Goal: Transaction & Acquisition: Purchase product/service

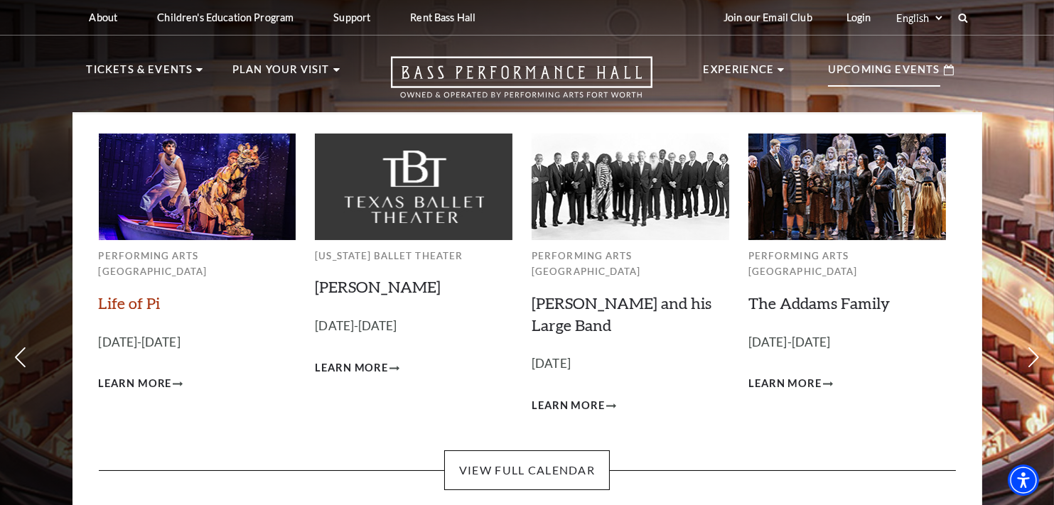
click at [129, 294] on link "Life of Pi" at bounding box center [130, 303] width 62 height 19
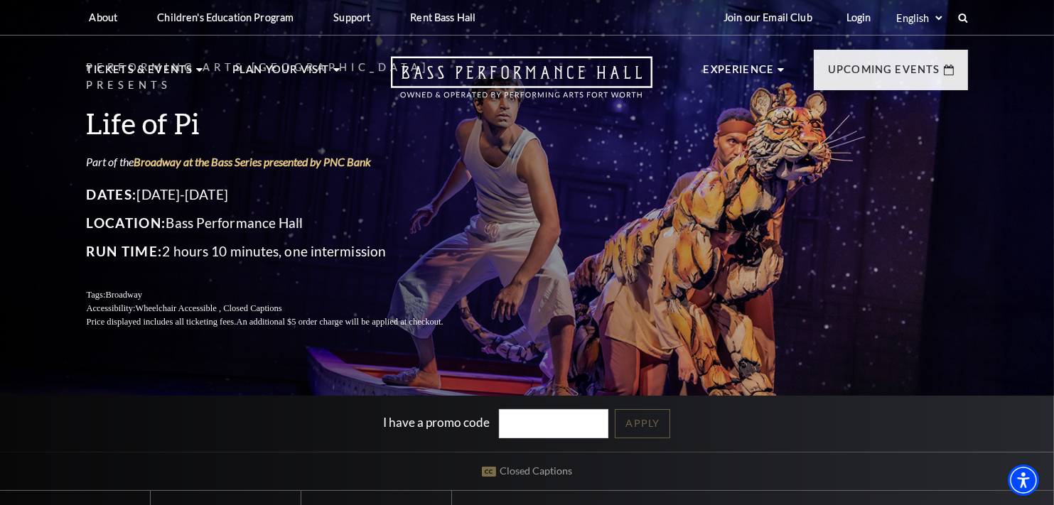
scroll to position [189, 0]
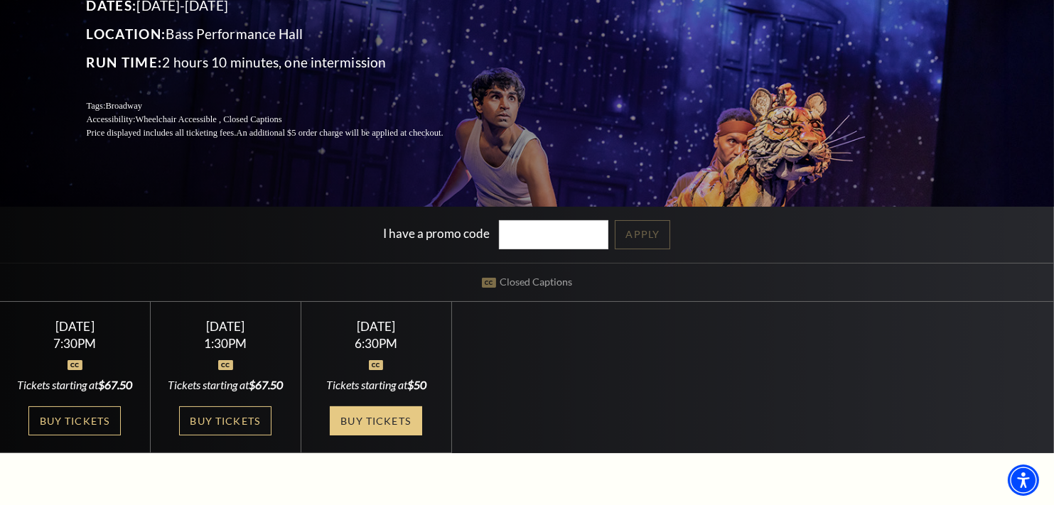
click at [368, 436] on link "Buy Tickets" at bounding box center [376, 421] width 92 height 29
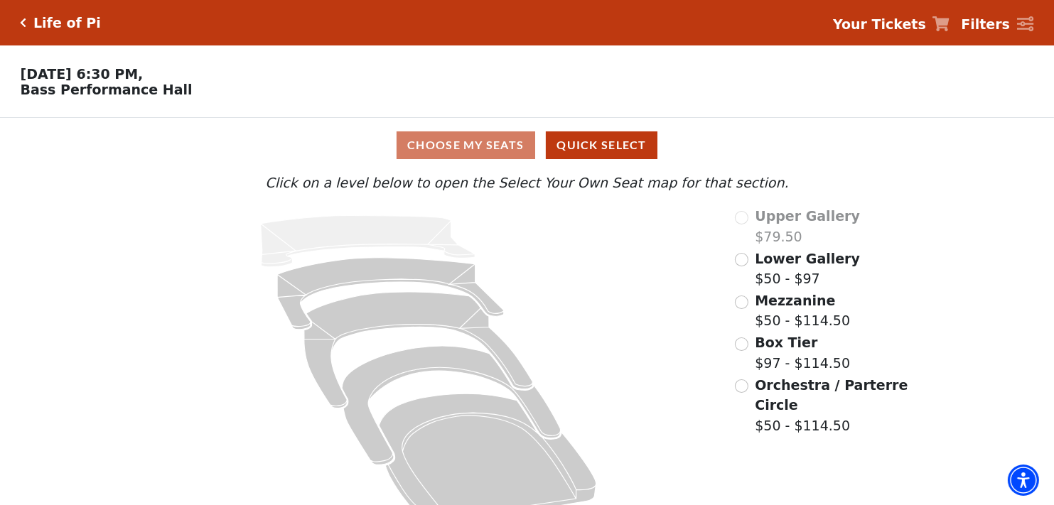
scroll to position [33, 0]
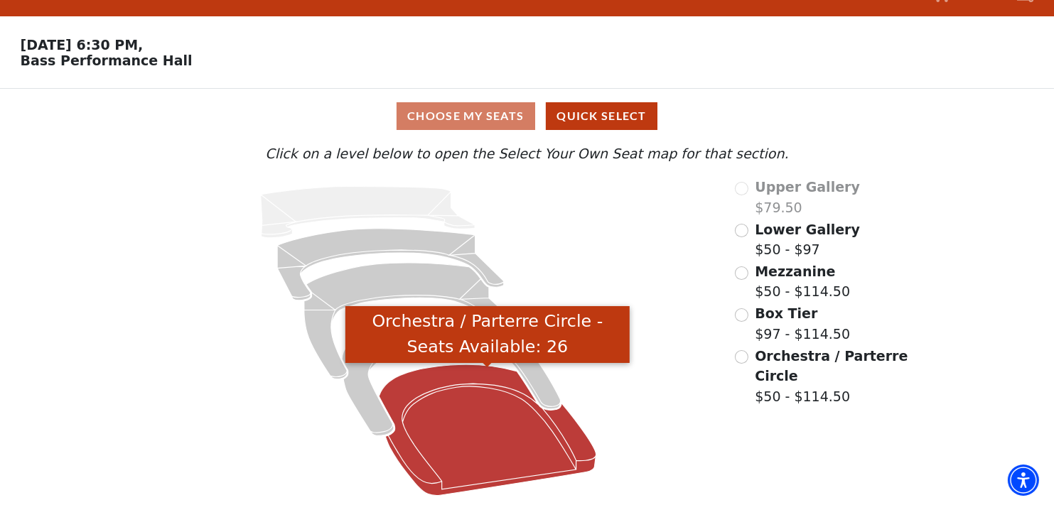
click at [470, 408] on icon "Orchestra / Parterre Circle - Seats Available: 26" at bounding box center [488, 430] width 218 height 131
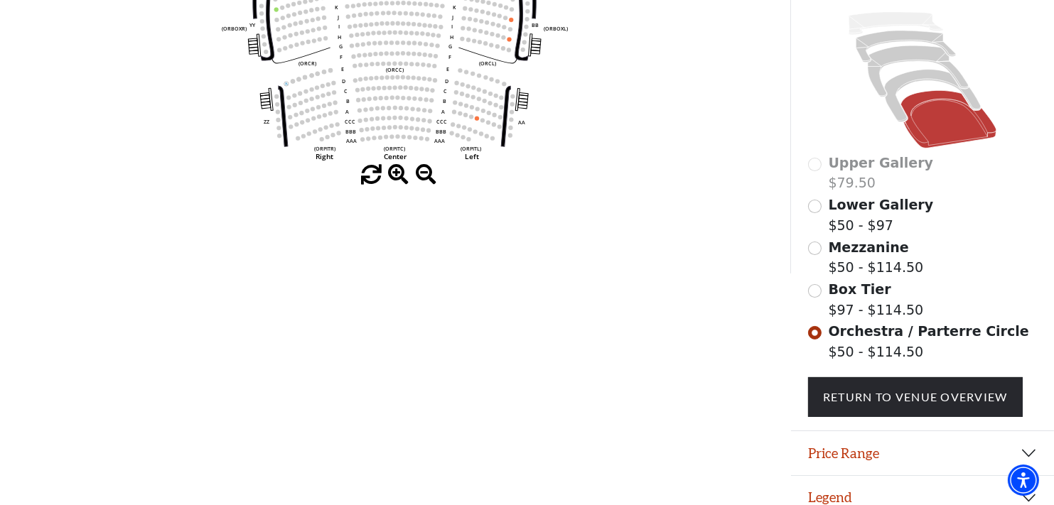
scroll to position [65, 0]
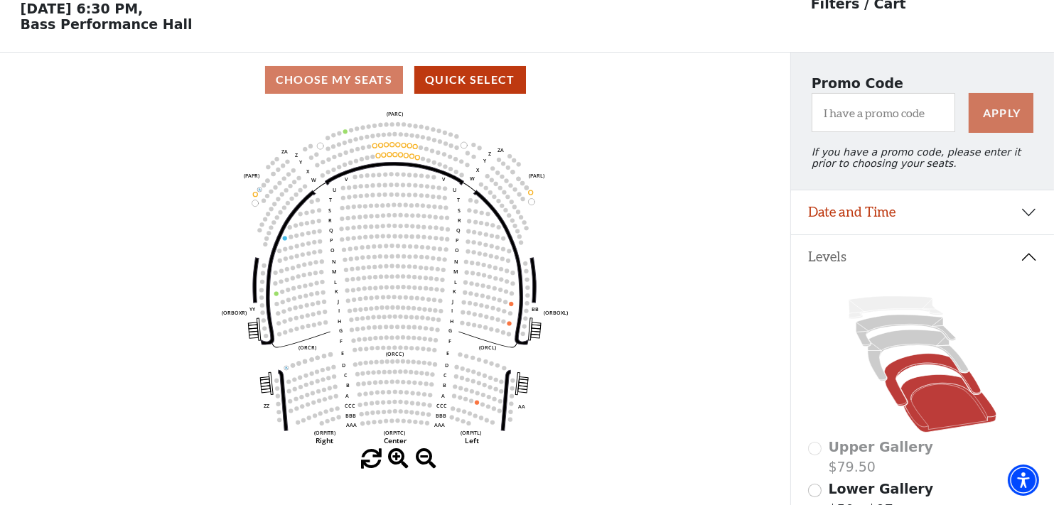
click at [906, 370] on icon at bounding box center [933, 380] width 96 height 53
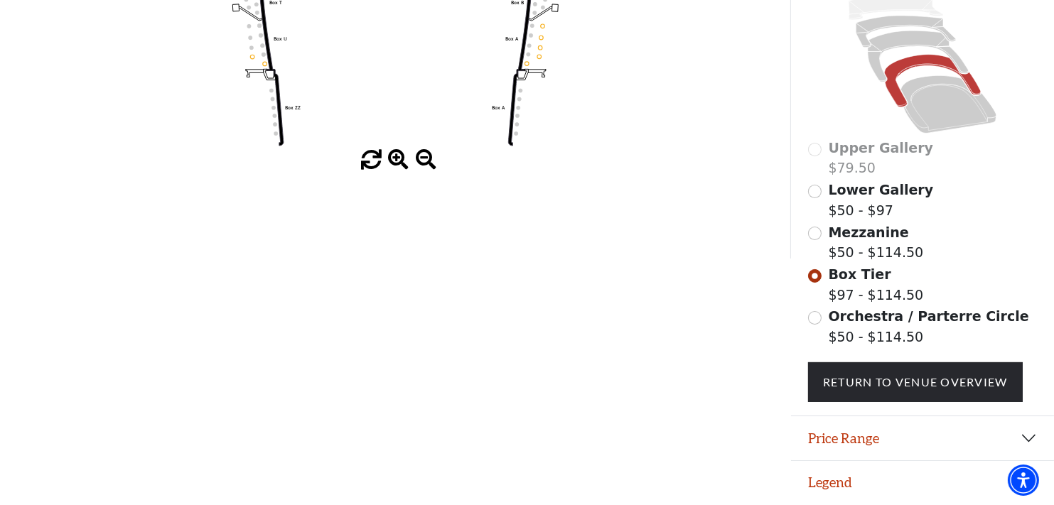
scroll to position [0, 0]
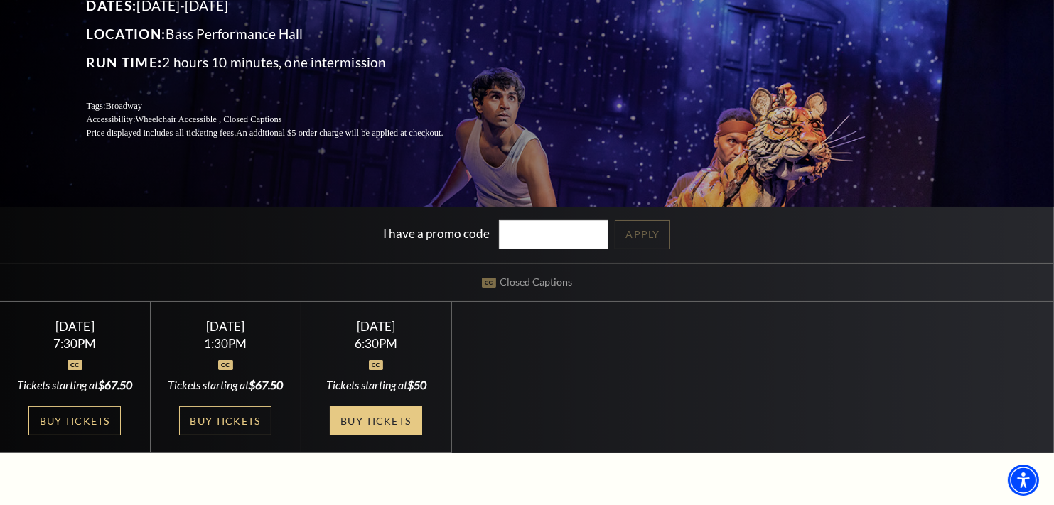
click at [380, 428] on link "Buy Tickets" at bounding box center [376, 421] width 92 height 29
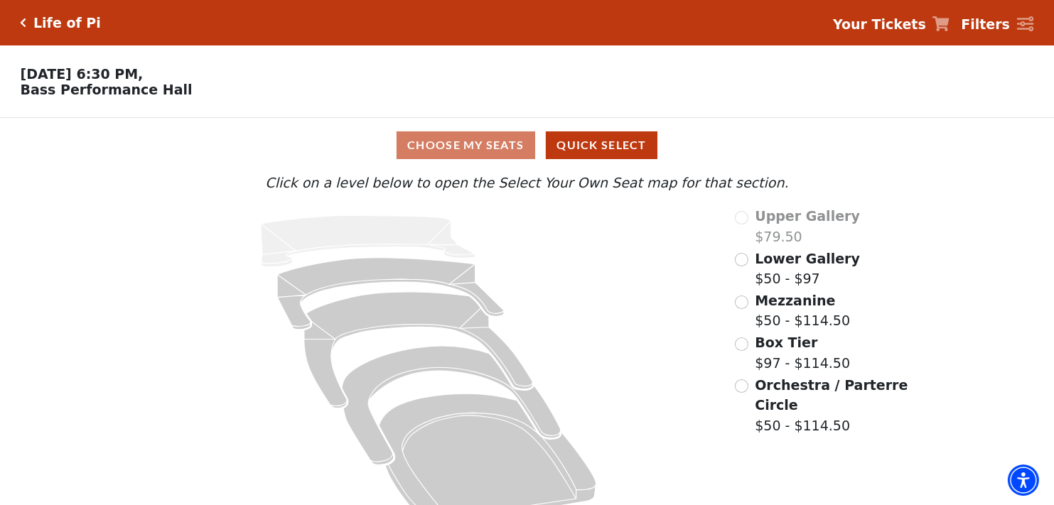
scroll to position [33, 0]
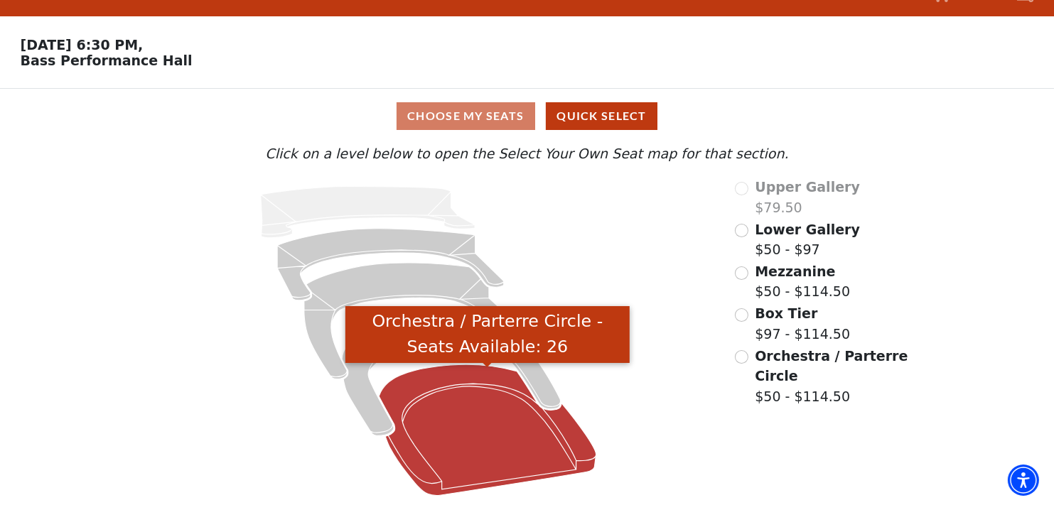
click at [460, 418] on icon "Orchestra / Parterre Circle - Seats Available: 26" at bounding box center [488, 430] width 218 height 131
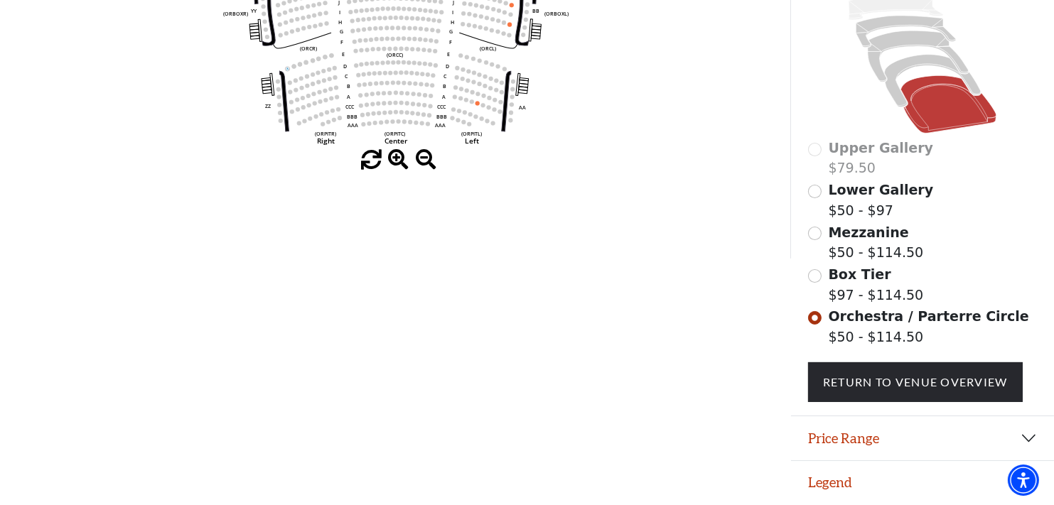
scroll to position [0, 0]
